Goal: Information Seeking & Learning: Check status

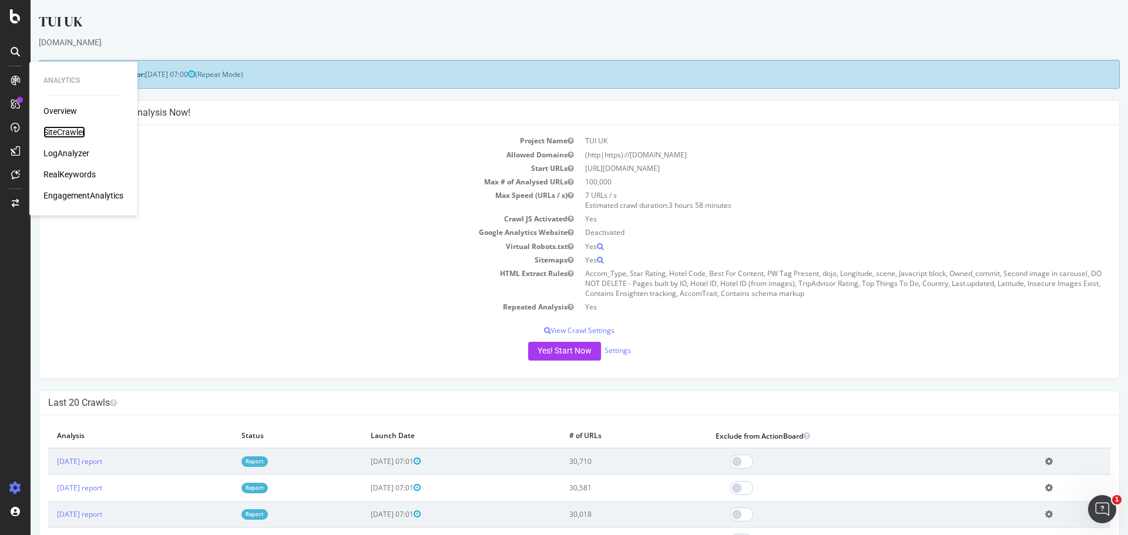
click at [68, 130] on div "SiteCrawler" at bounding box center [64, 132] width 42 height 12
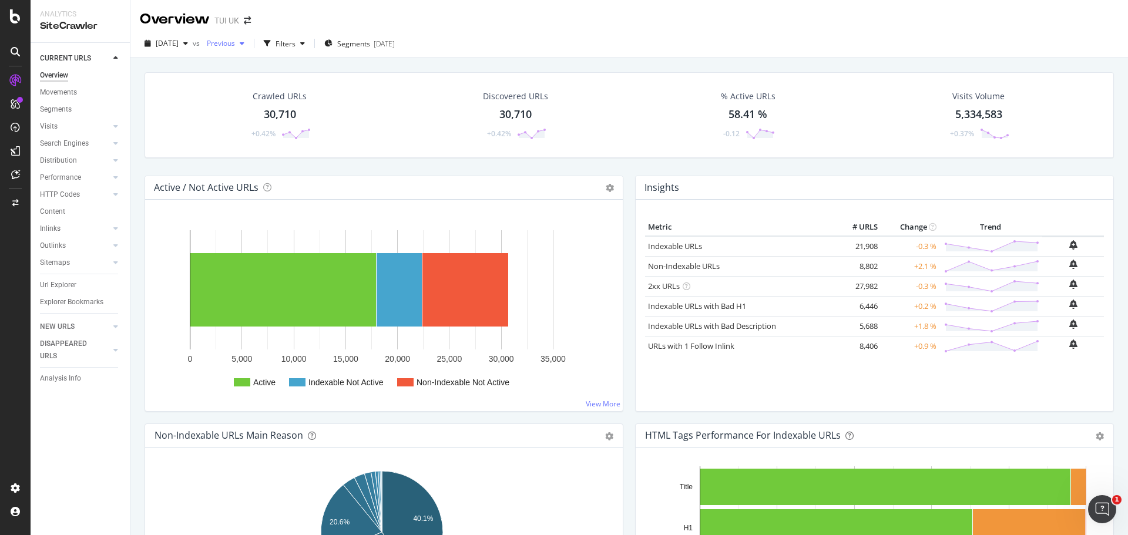
click at [244, 41] on icon "button" at bounding box center [242, 43] width 5 height 7
click at [266, 90] on div "[DATE]" at bounding box center [255, 87] width 61 height 11
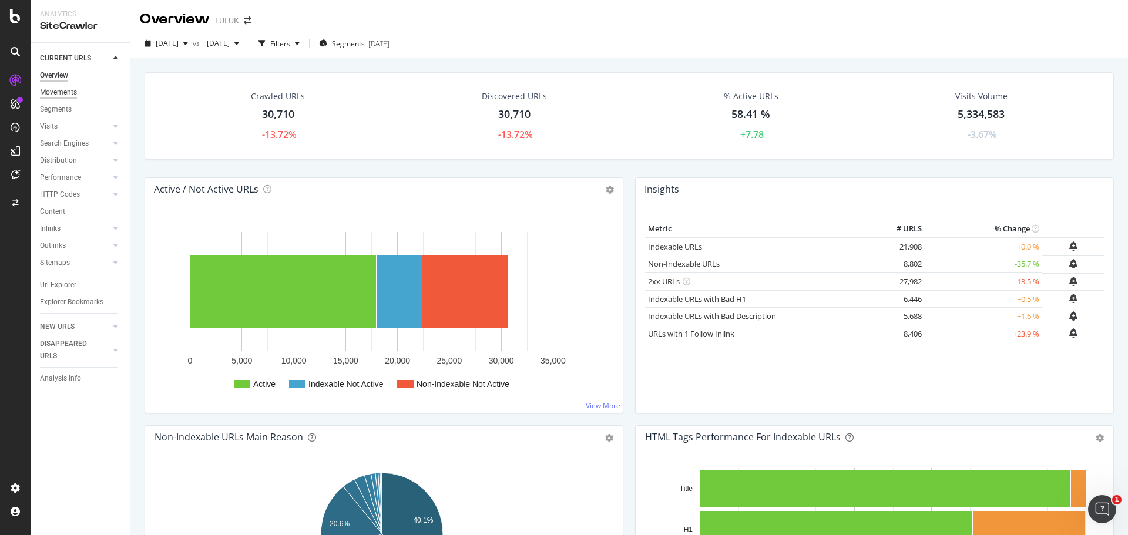
click at [59, 89] on div "Movements" at bounding box center [58, 92] width 37 height 12
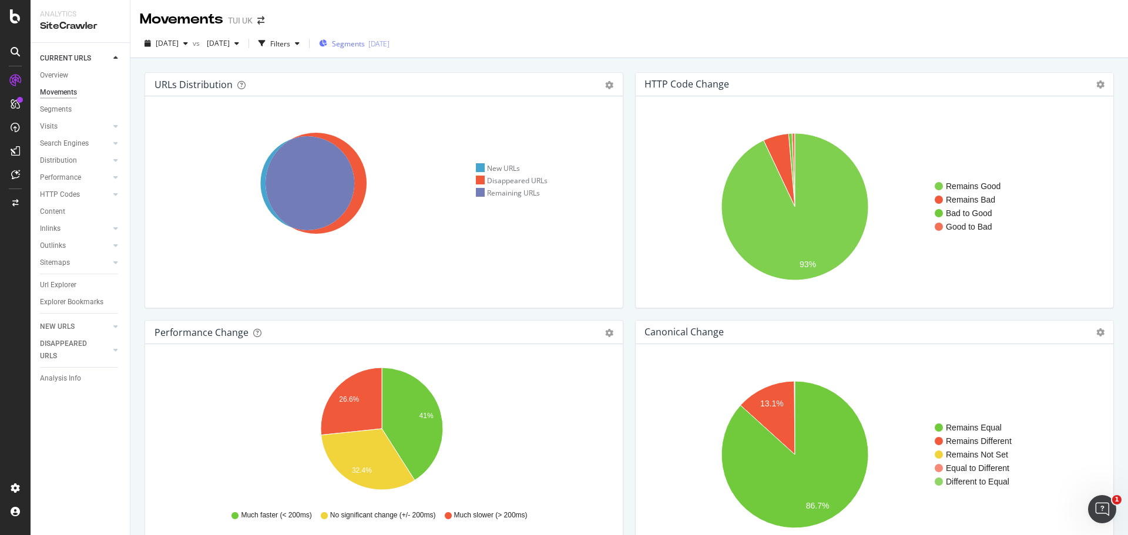
click at [365, 43] on span "Segments" at bounding box center [348, 44] width 33 height 10
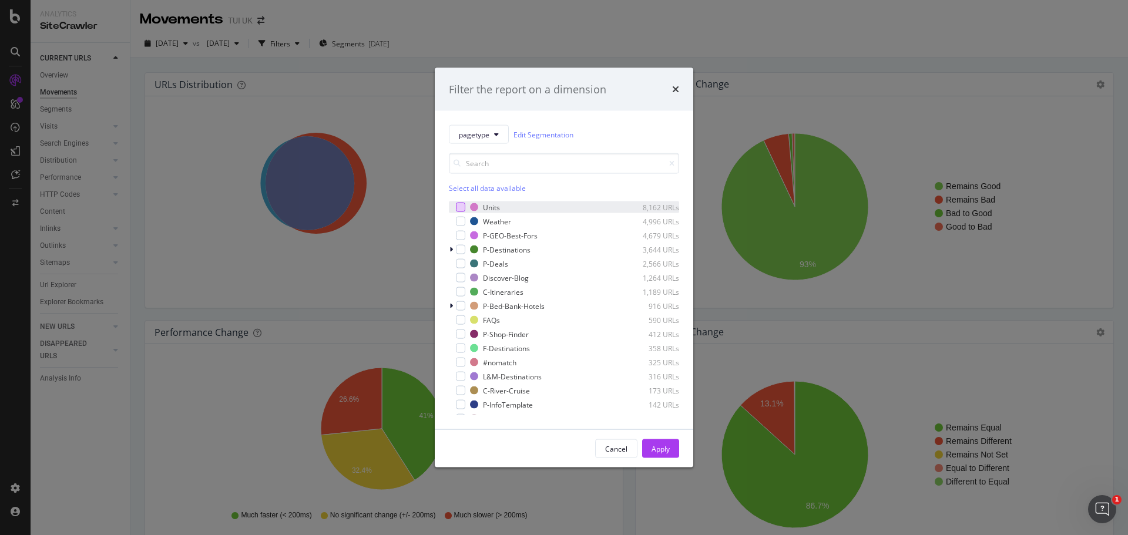
click at [462, 210] on div "modal" at bounding box center [460, 207] width 9 height 9
click at [665, 448] on div "Apply" at bounding box center [660, 448] width 18 height 10
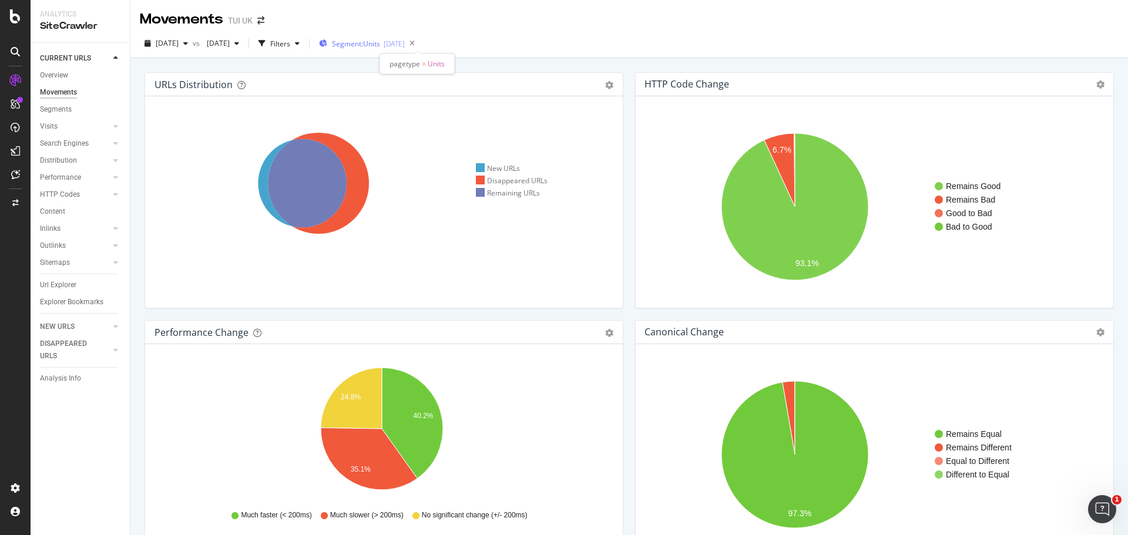
click at [405, 45] on div "[DATE]" at bounding box center [394, 44] width 21 height 10
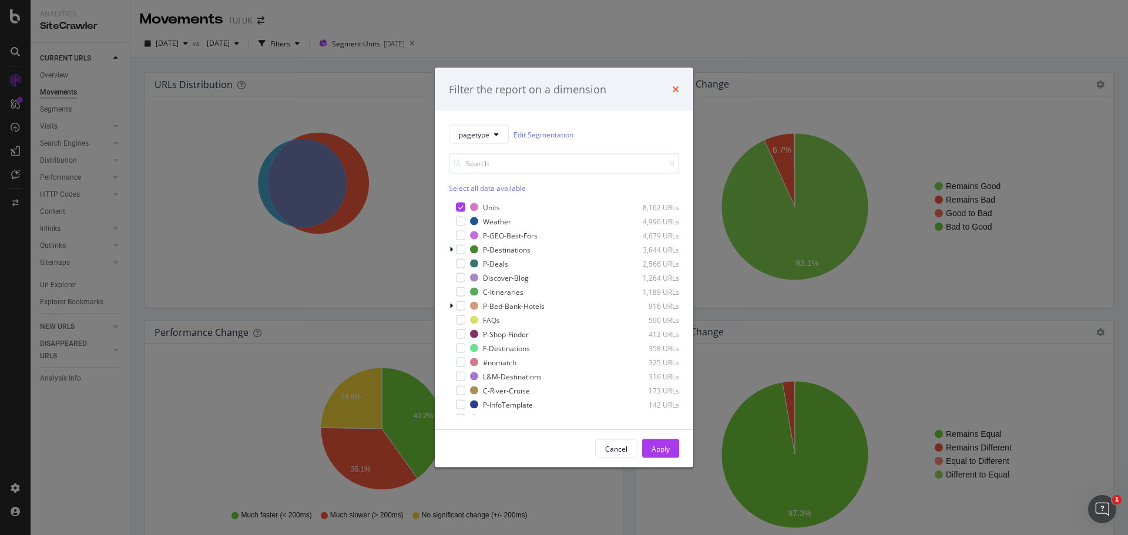
click at [676, 92] on icon "times" at bounding box center [675, 89] width 7 height 9
